Goal: Task Accomplishment & Management: Use online tool/utility

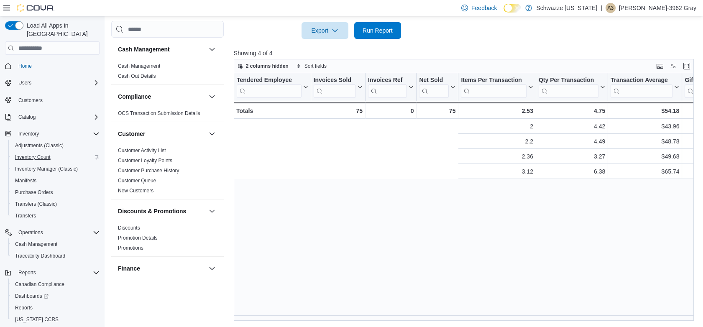
scroll to position [0, 341]
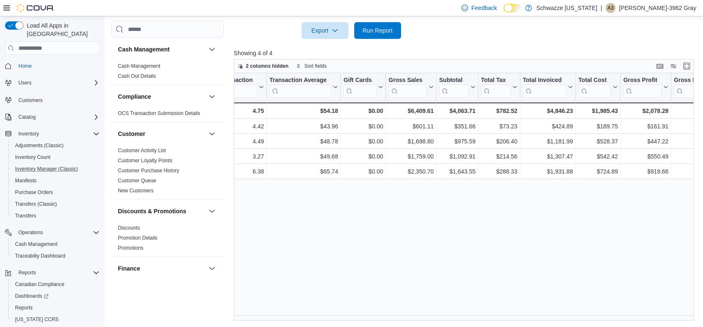
click at [41, 163] on button "Inventory Manager (Classic)" at bounding box center [55, 169] width 95 height 12
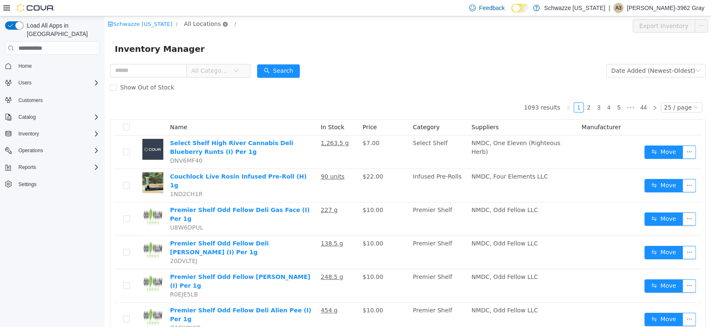
click at [223, 22] on icon "icon: close-circle" at bounding box center [225, 24] width 5 height 5
click at [223, 23] on icon "icon: close-circle" at bounding box center [225, 24] width 5 height 5
click at [195, 20] on span "All Locations" at bounding box center [202, 23] width 37 height 9
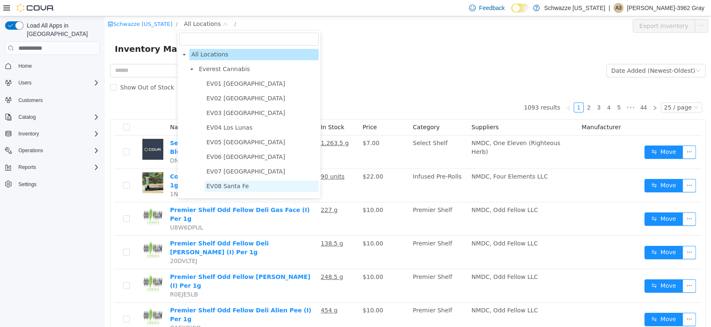
click at [234, 190] on span "EV08 Santa Fe" at bounding box center [227, 186] width 42 height 7
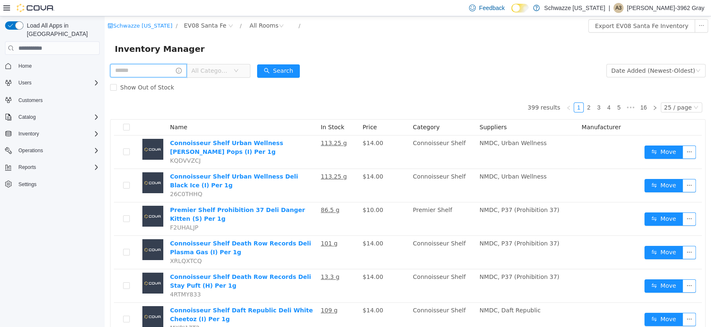
click at [134, 74] on input "text" at bounding box center [148, 70] width 77 height 13
type input "**********"
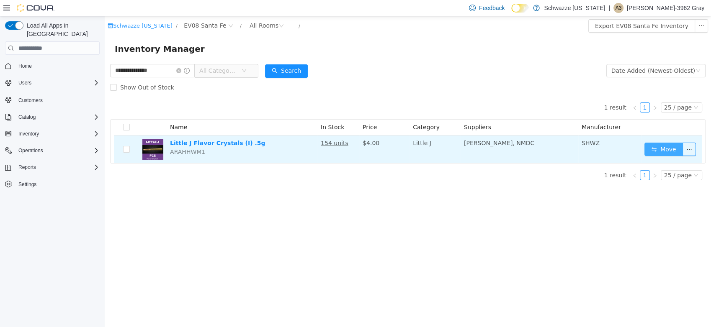
click at [662, 150] on button "Move" at bounding box center [663, 149] width 38 height 13
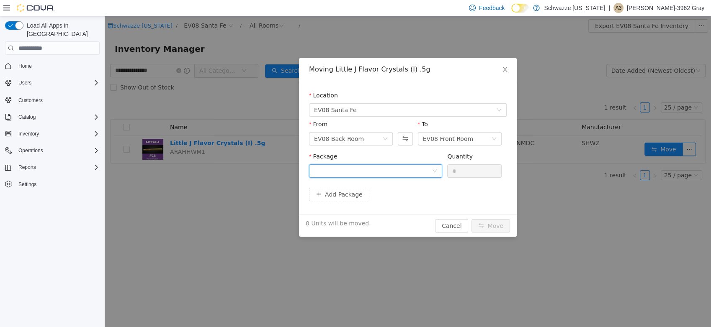
click at [409, 169] on div at bounding box center [373, 171] width 118 height 13
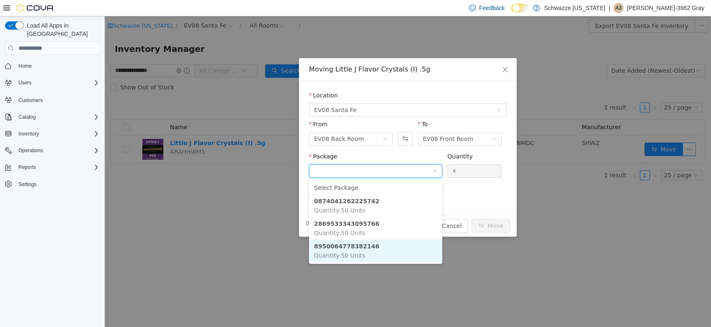
click at [403, 256] on li "8950064778382146 Quantity : 50 Units" at bounding box center [375, 251] width 133 height 23
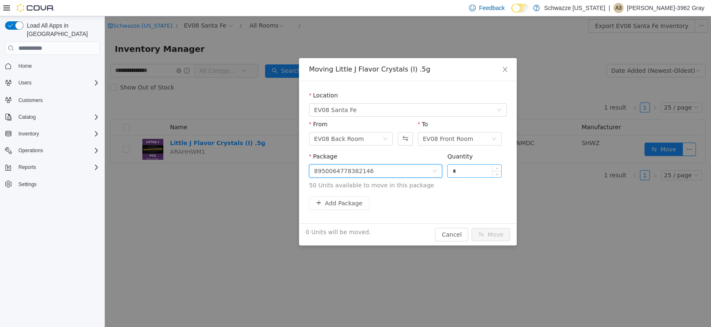
click at [478, 169] on input "*" at bounding box center [474, 171] width 54 height 13
type input "**"
click at [457, 200] on div "Add Package" at bounding box center [408, 203] width 198 height 13
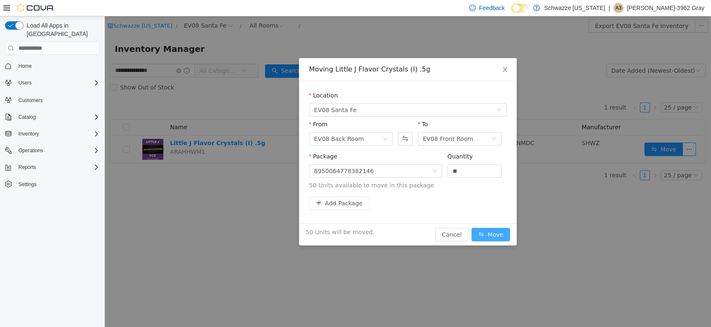
click at [492, 230] on button "Move" at bounding box center [490, 234] width 38 height 13
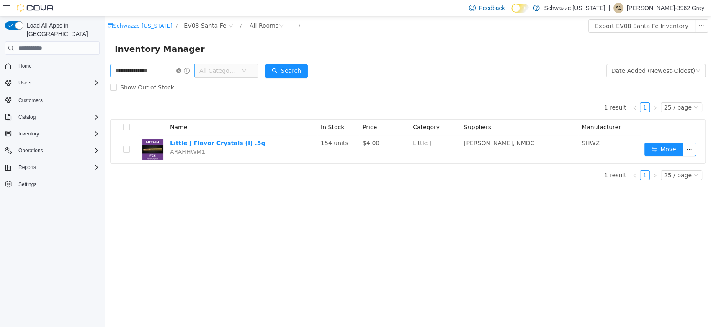
click at [181, 73] on icon "icon: close-circle" at bounding box center [178, 70] width 5 height 5
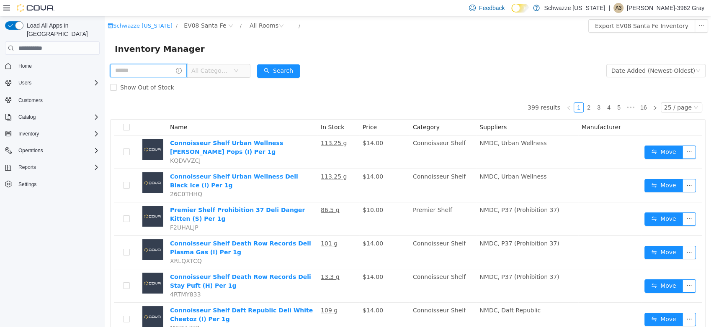
click at [162, 76] on input "text" at bounding box center [148, 70] width 77 height 13
type input "**********"
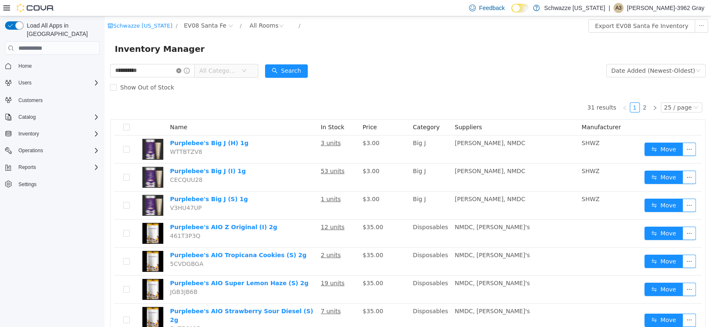
click at [181, 70] on icon "icon: close-circle" at bounding box center [178, 70] width 5 height 5
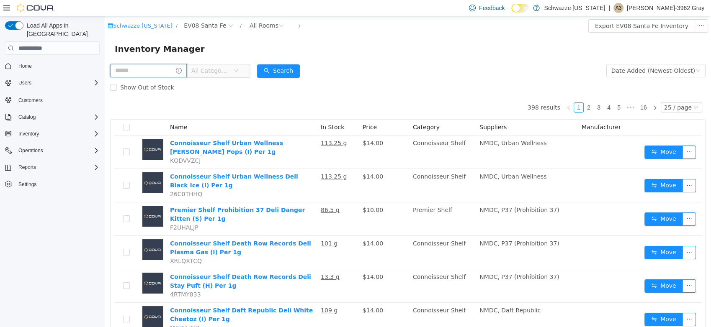
click at [178, 72] on input "text" at bounding box center [148, 70] width 77 height 13
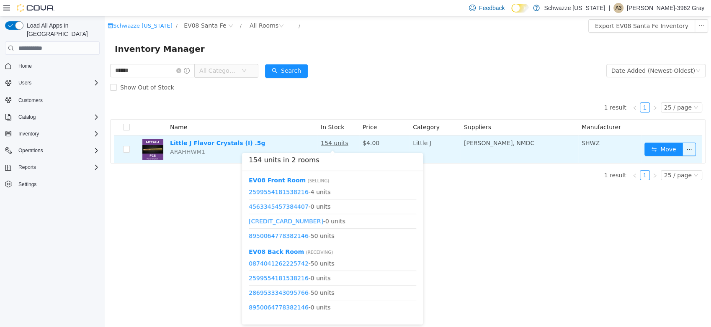
click at [329, 145] on u "154 units" at bounding box center [335, 143] width 28 height 7
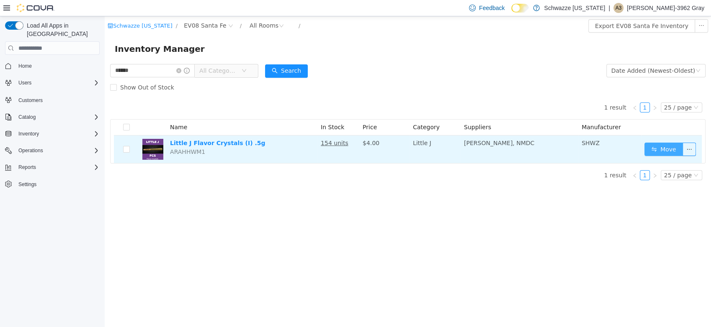
click at [671, 149] on button "Move" at bounding box center [663, 149] width 38 height 13
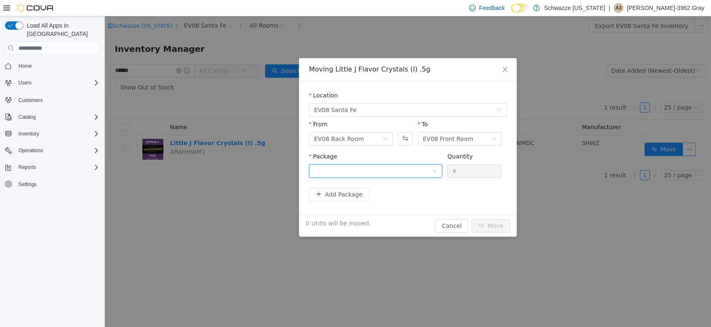
click at [413, 173] on div at bounding box center [373, 171] width 118 height 13
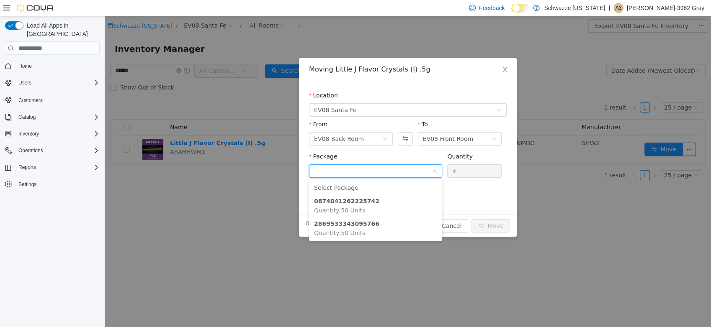
click form "Location EV08 Santa Fe From EV08 Back Room To EV08 Front Room Package Quantity …"
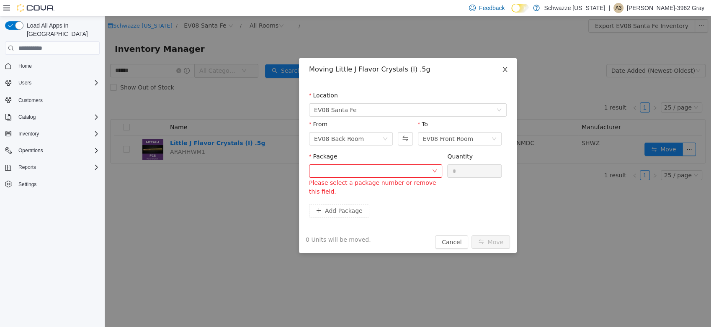
click at [508, 70] on span "Close" at bounding box center [504, 69] width 23 height 23
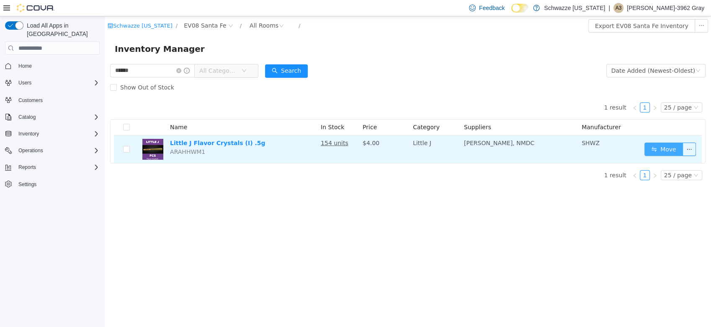
click at [653, 144] on button "Move" at bounding box center [663, 149] width 38 height 13
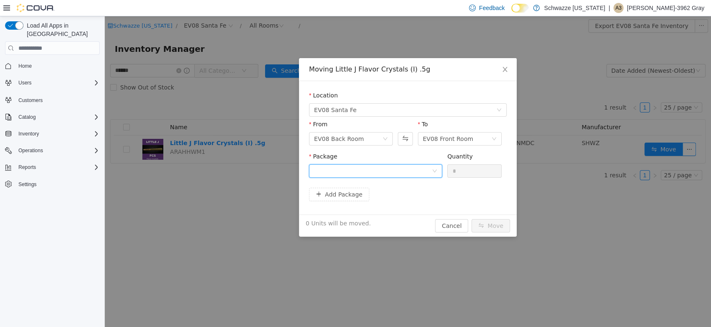
click at [366, 171] on div at bounding box center [373, 171] width 118 height 13
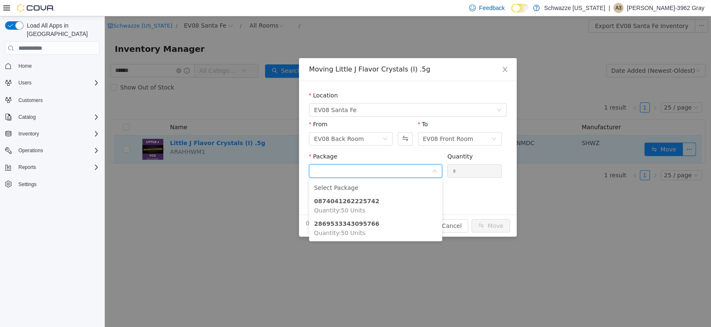
click at [622, 147] on div "Moving Little J Flavor Crystals (I) .5g Location EV08 Santa Fe From EV08 Back R…" at bounding box center [408, 171] width 606 height 311
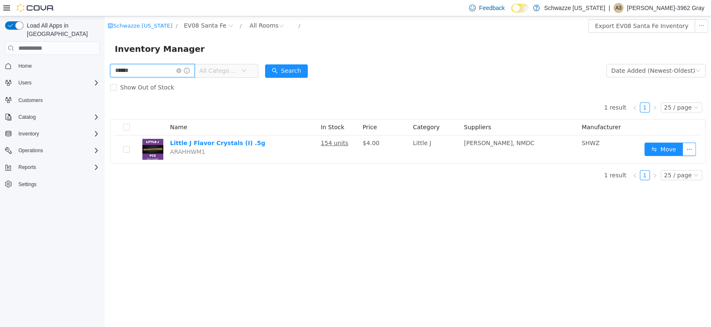
click at [156, 74] on input "******" at bounding box center [152, 70] width 85 height 13
type input "**********"
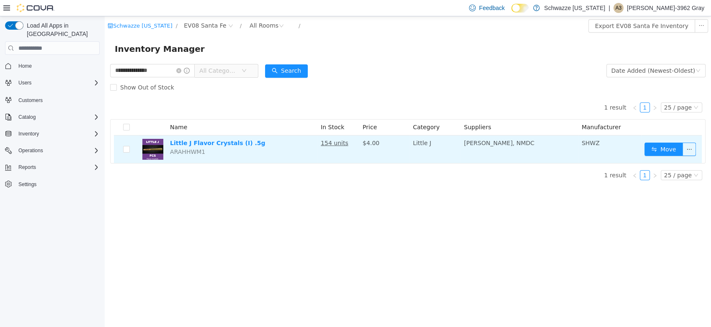
click at [328, 144] on u "154 units" at bounding box center [335, 143] width 28 height 7
click at [666, 146] on button "Move" at bounding box center [663, 149] width 38 height 13
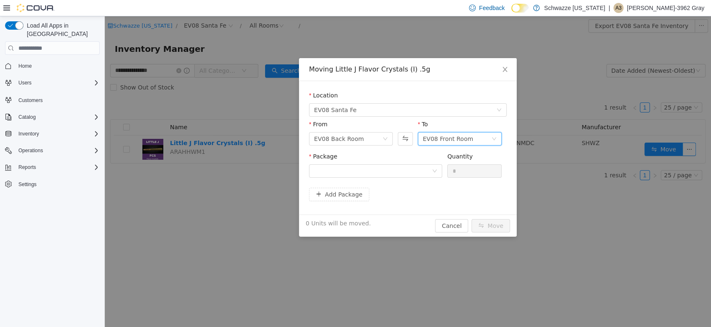
click at [483, 140] on div "EV08 Front Room" at bounding box center [457, 139] width 68 height 13
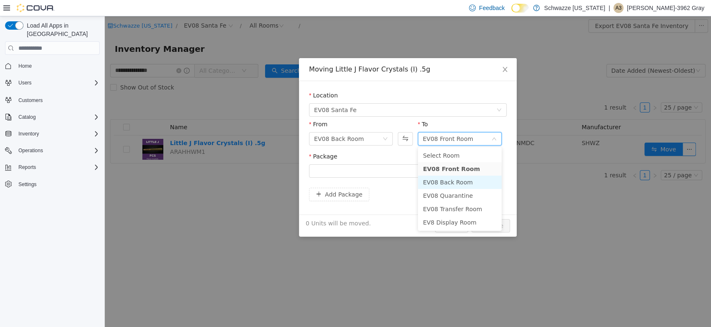
click at [459, 182] on li "EV08 Back Room" at bounding box center [460, 182] width 84 height 13
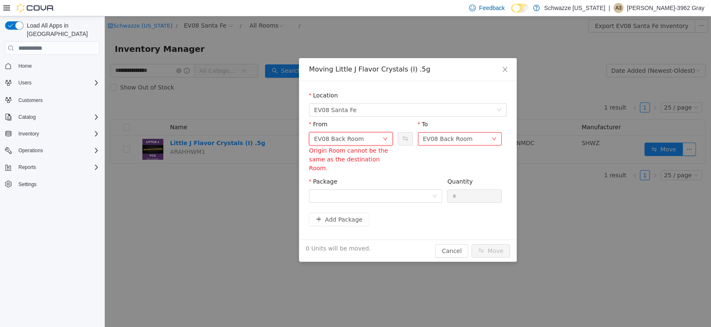
click at [385, 138] on icon "icon: down" at bounding box center [384, 138] width 5 height 5
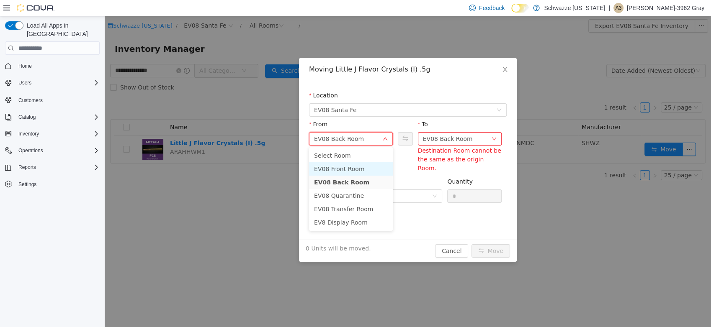
click at [358, 164] on li "EV08 Front Room" at bounding box center [351, 168] width 84 height 13
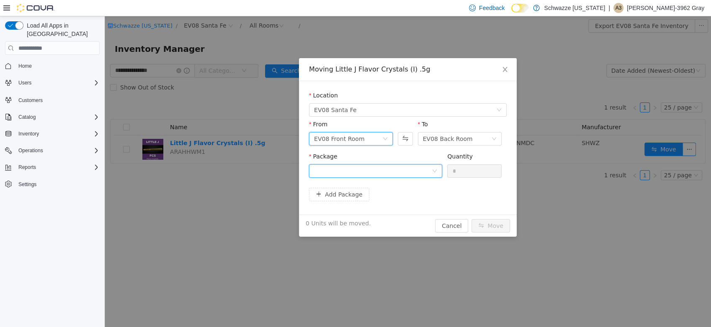
click at [381, 170] on div at bounding box center [373, 171] width 118 height 13
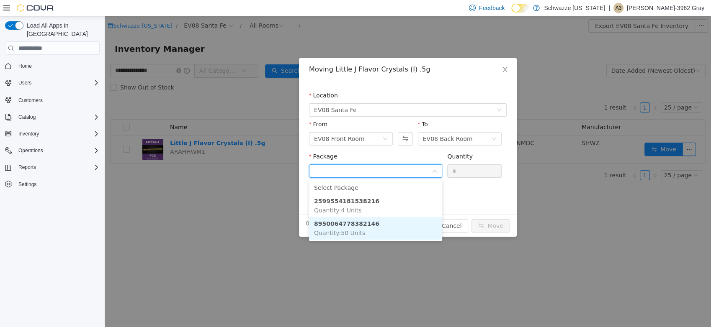
click at [373, 223] on li "8950064778382146 Quantity : 50 Units" at bounding box center [375, 228] width 133 height 23
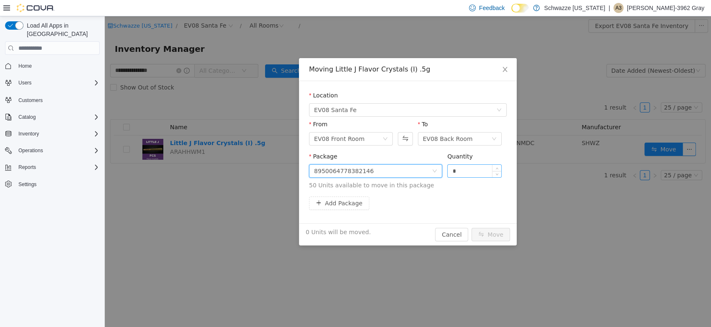
click at [466, 172] on input "*" at bounding box center [474, 171] width 54 height 13
type input "**"
click at [433, 204] on div "Add Package" at bounding box center [408, 203] width 198 height 13
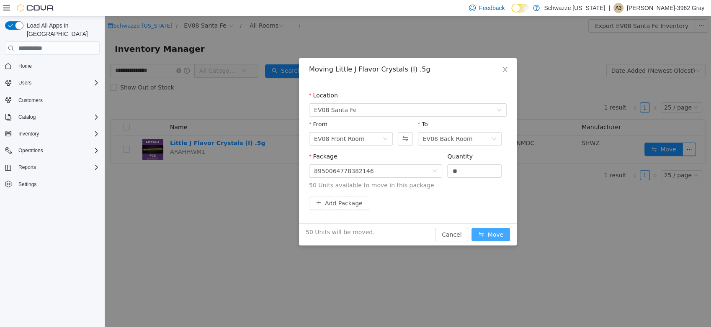
click at [487, 229] on button "Move" at bounding box center [490, 234] width 38 height 13
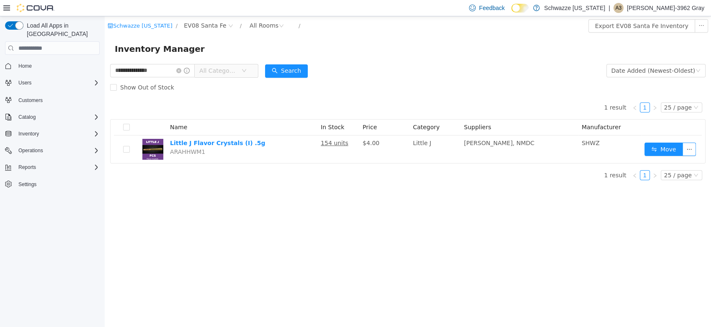
click at [227, 69] on span "All Categories" at bounding box center [218, 71] width 38 height 8
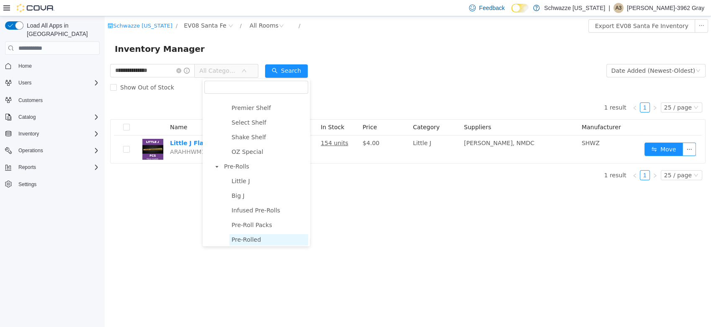
scroll to position [93, 0]
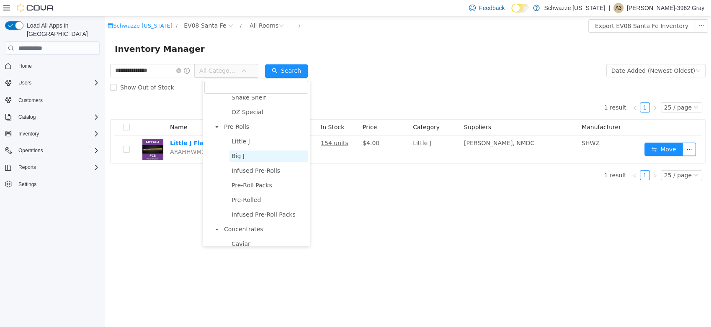
click at [251, 154] on span "Big J" at bounding box center [268, 156] width 79 height 11
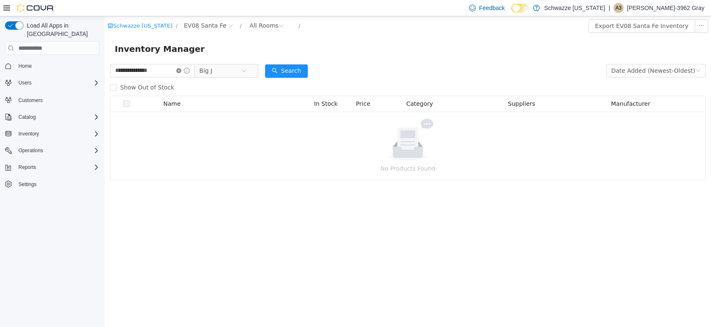
click at [181, 72] on icon "icon: close-circle" at bounding box center [178, 70] width 5 height 5
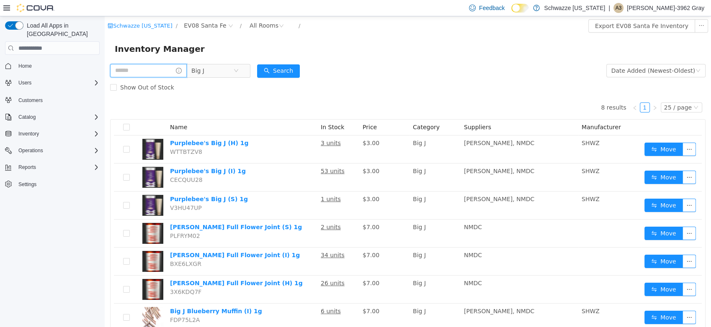
click at [157, 69] on input "text" at bounding box center [148, 70] width 77 height 13
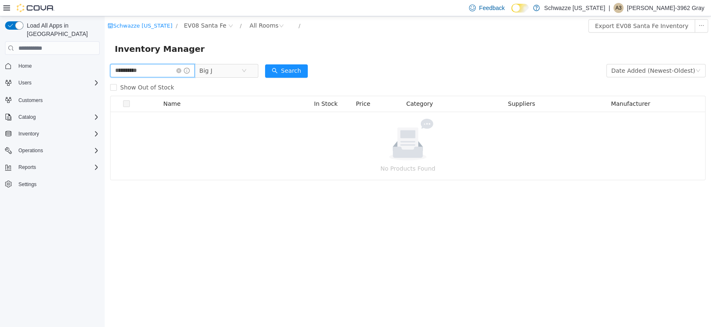
click at [165, 69] on input "**********" at bounding box center [152, 70] width 85 height 13
type input "*********"
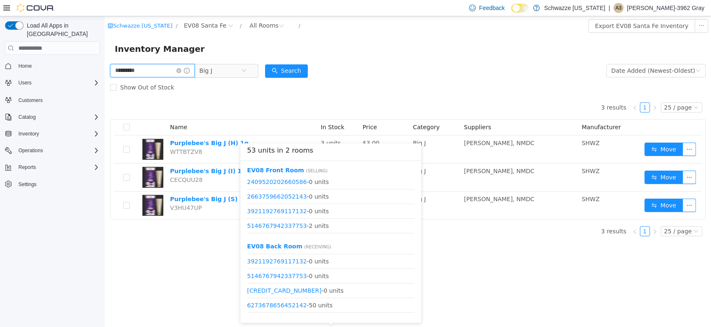
scroll to position [40, 0]
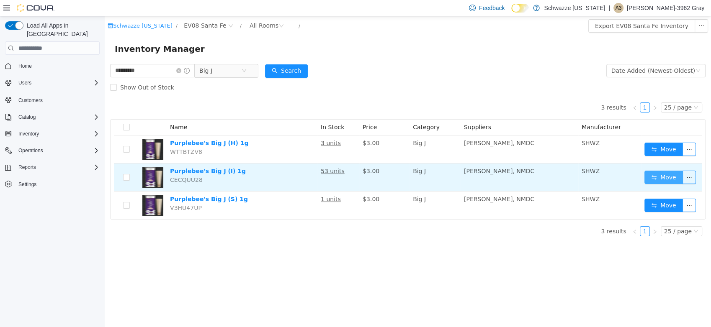
click at [653, 174] on button "Move" at bounding box center [663, 177] width 38 height 13
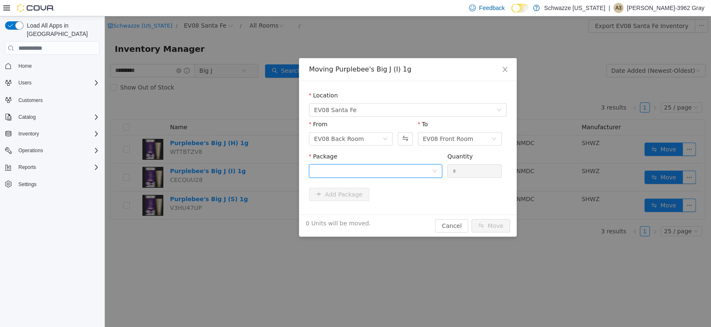
click at [412, 166] on div at bounding box center [373, 171] width 118 height 13
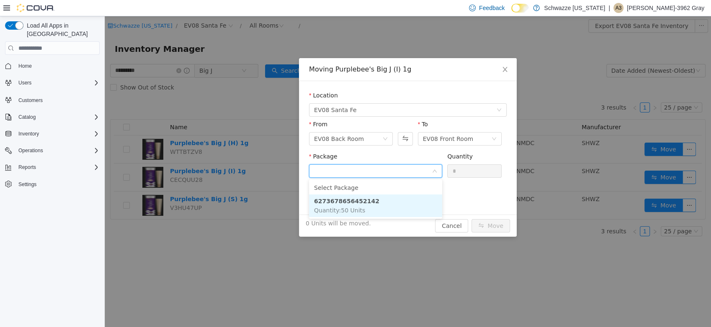
click at [378, 210] on li "6273678656452142 Quantity : 50 Units" at bounding box center [375, 206] width 133 height 23
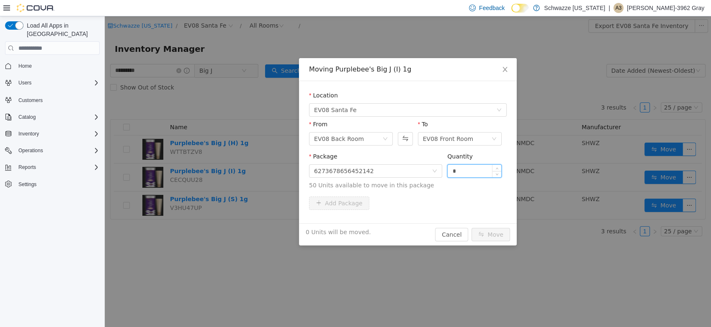
click at [454, 172] on input "*" at bounding box center [474, 171] width 54 height 13
type input "**"
click at [464, 202] on div "Add Package" at bounding box center [408, 203] width 198 height 13
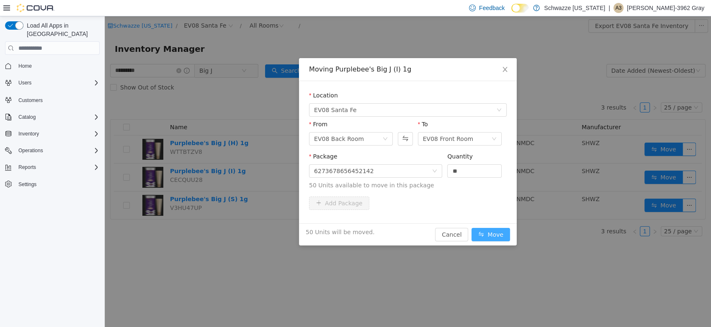
click at [487, 234] on button "Move" at bounding box center [490, 234] width 38 height 13
